Goal: Information Seeking & Learning: Learn about a topic

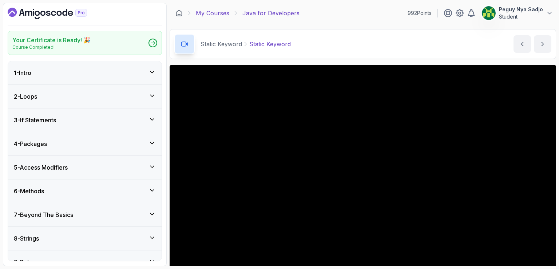
click at [203, 15] on link "My Courses" at bounding box center [212, 13] width 33 height 9
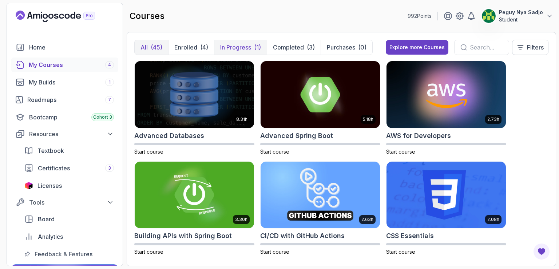
click at [226, 46] on p "In Progress" at bounding box center [235, 47] width 31 height 9
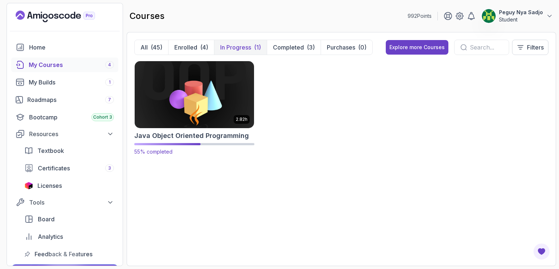
click at [212, 79] on img at bounding box center [194, 94] width 125 height 70
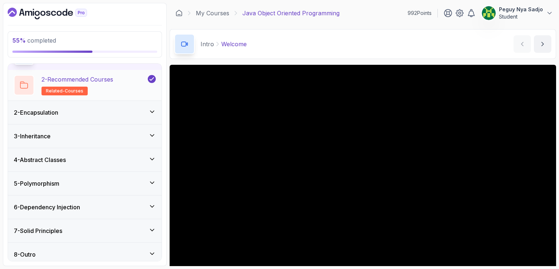
scroll to position [51, 0]
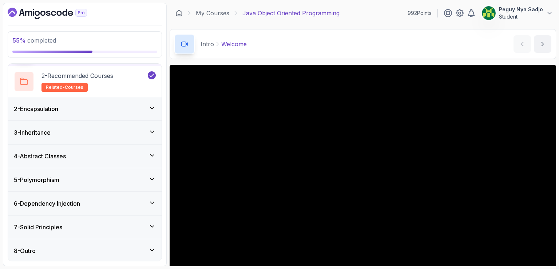
click at [40, 169] on div "5 - Polymorphism" at bounding box center [85, 179] width 154 height 23
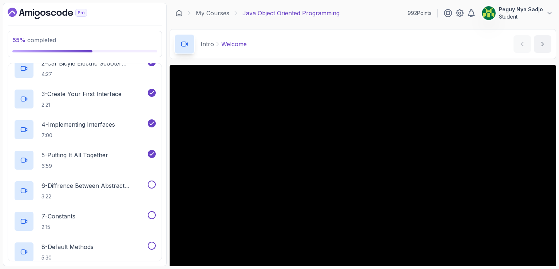
scroll to position [166, 0]
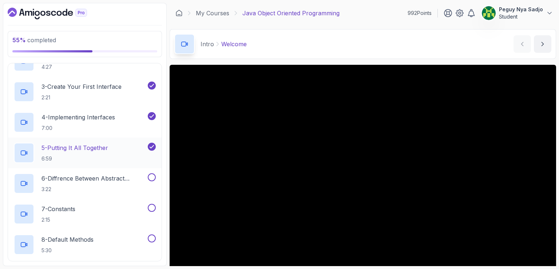
click at [60, 150] on p "5 - Putting It All Together" at bounding box center [74, 147] width 67 height 9
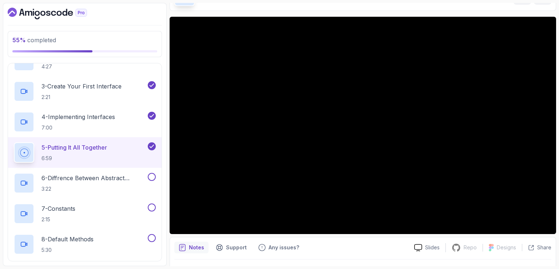
scroll to position [36, 0]
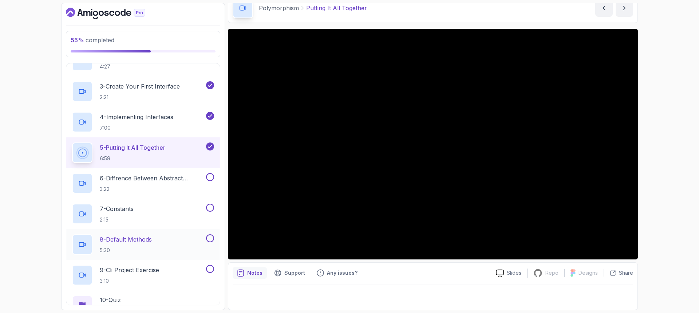
click at [159, 230] on div "8 - Default Methods 5:30" at bounding box center [143, 244] width 154 height 31
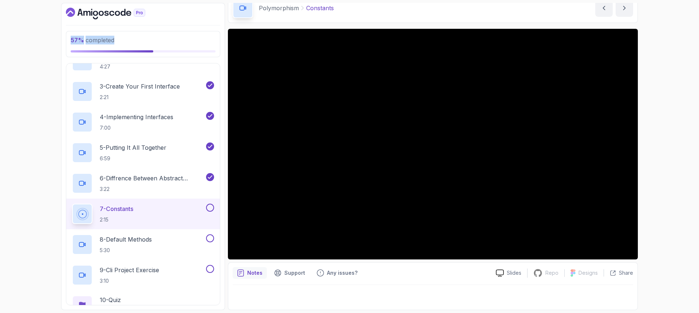
drag, startPoint x: 186, startPoint y: 45, endPoint x: 158, endPoint y: -3, distance: 55.2
click at [158, 0] on html "57 % completed 1 - Intro 2 - Encapsulation 3 - Inheritance 4 - Abstract Classes…" at bounding box center [349, 156] width 699 height 313
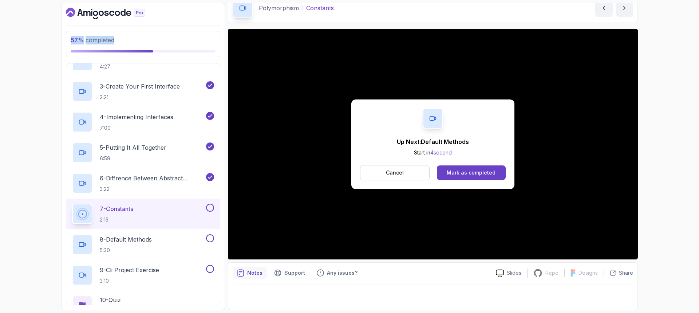
click at [111, 216] on p "2:15" at bounding box center [116, 219] width 33 height 7
click at [369, 171] on button "Cancel" at bounding box center [395, 172] width 70 height 15
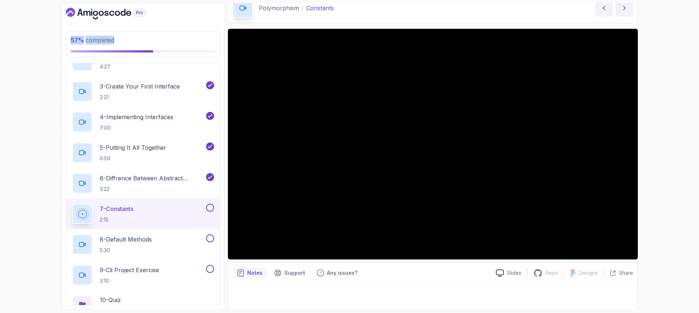
click at [122, 209] on p "7 - Constants" at bounding box center [116, 208] width 33 height 9
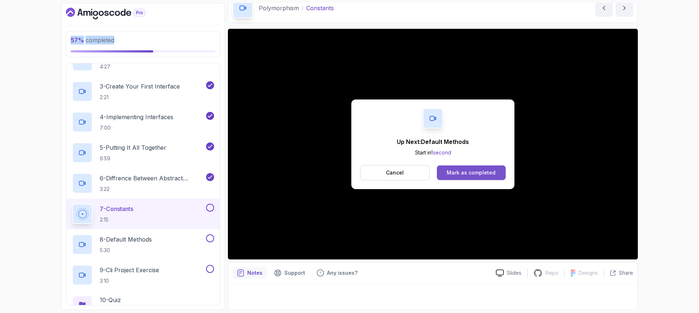
click at [455, 173] on div "Mark as completed" at bounding box center [471, 172] width 49 height 7
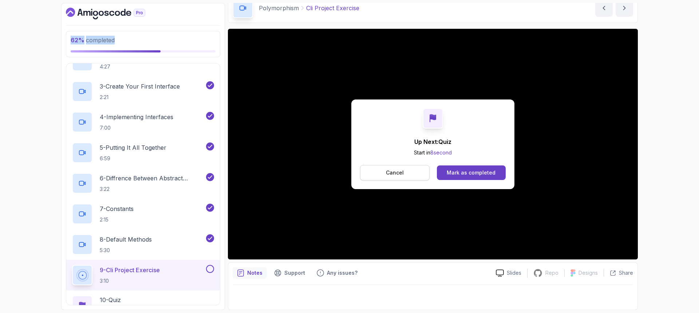
click at [365, 171] on button "Cancel" at bounding box center [395, 172] width 70 height 15
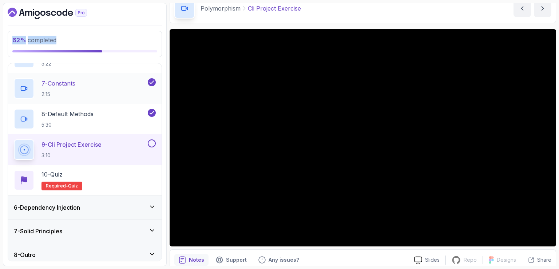
scroll to position [293, 0]
